Goal: Information Seeking & Learning: Learn about a topic

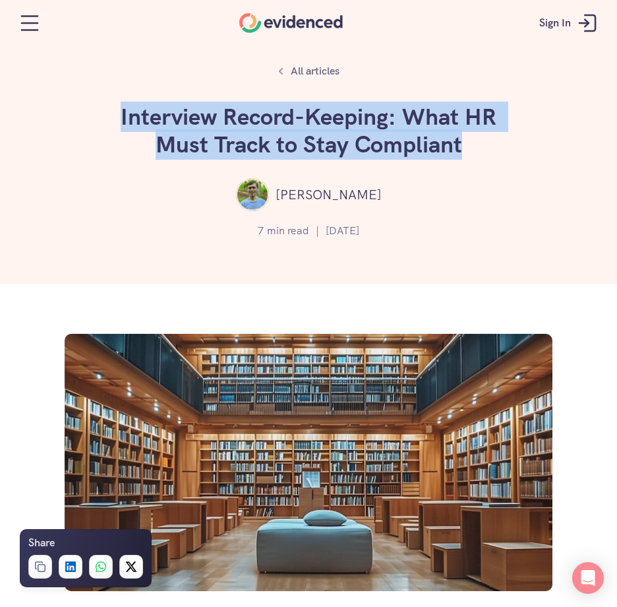
drag, startPoint x: 120, startPoint y: 107, endPoint x: 523, endPoint y: 139, distance: 404.3
click at [523, 139] on div "All articles Interview Record-Keeping: What HR Must Track to Stay Compliant [PE…" at bounding box center [308, 142] width 617 height 284
copy h1 "Interview Record-Keeping: What HR Must Track to Stay Compliant"
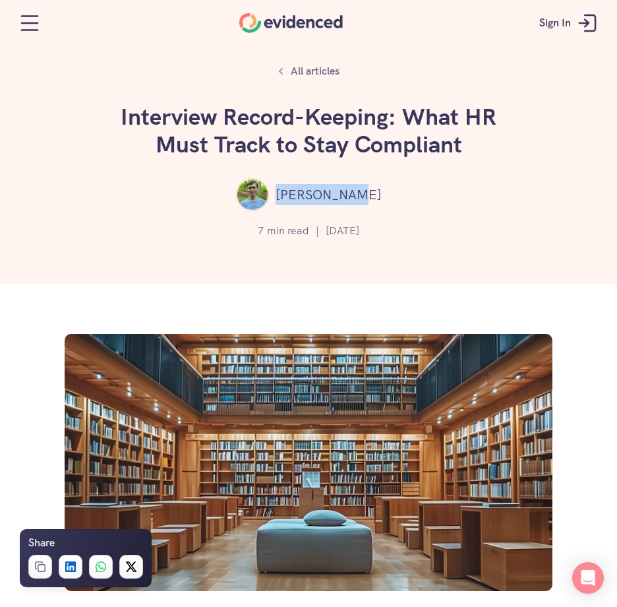
drag, startPoint x: 373, startPoint y: 199, endPoint x: 295, endPoint y: 196, distance: 77.9
click at [295, 196] on div "[PERSON_NAME]" at bounding box center [309, 194] width 578 height 33
copy p "[PERSON_NAME]"
click at [360, 227] on p "[DATE]" at bounding box center [343, 230] width 34 height 17
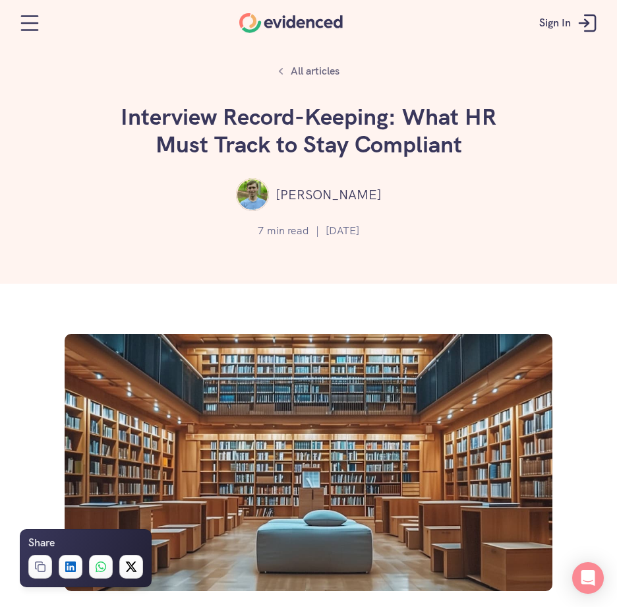
click at [360, 229] on p "[DATE]" at bounding box center [343, 230] width 34 height 17
copy p "2025"
